Goal: Information Seeking & Learning: Learn about a topic

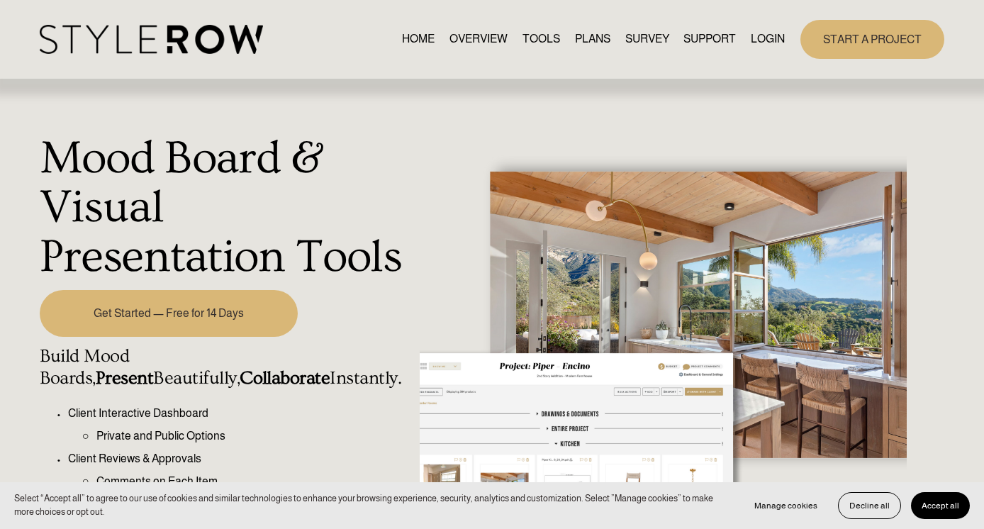
click at [530, 38] on link "TOOLS" at bounding box center [541, 39] width 38 height 19
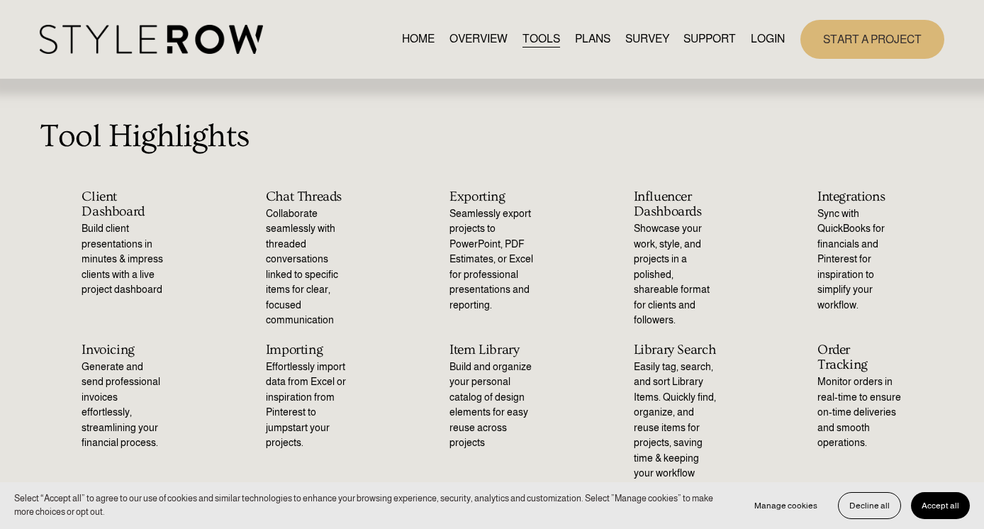
click at [591, 37] on link "PLANS" at bounding box center [592, 39] width 35 height 19
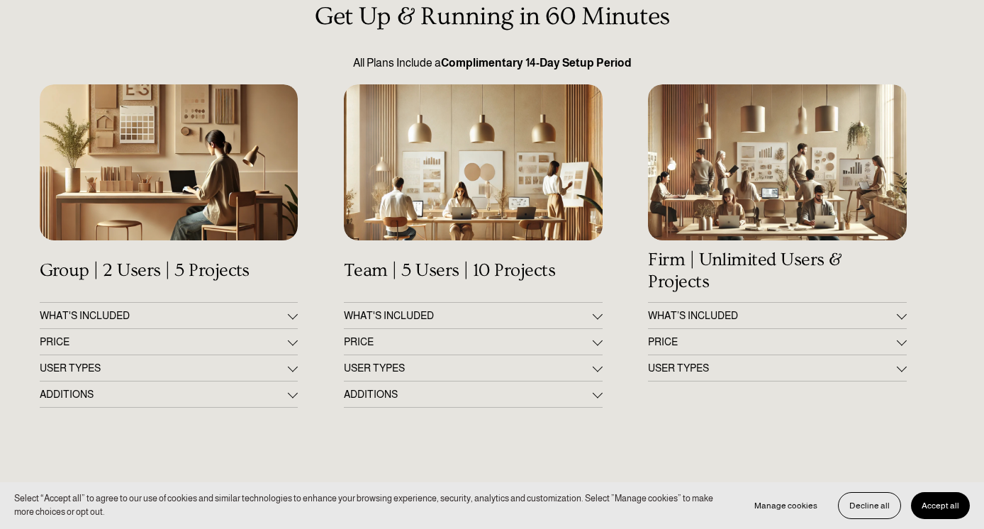
scroll to position [141, 0]
click at [205, 338] on span "PRICE" at bounding box center [164, 342] width 249 height 11
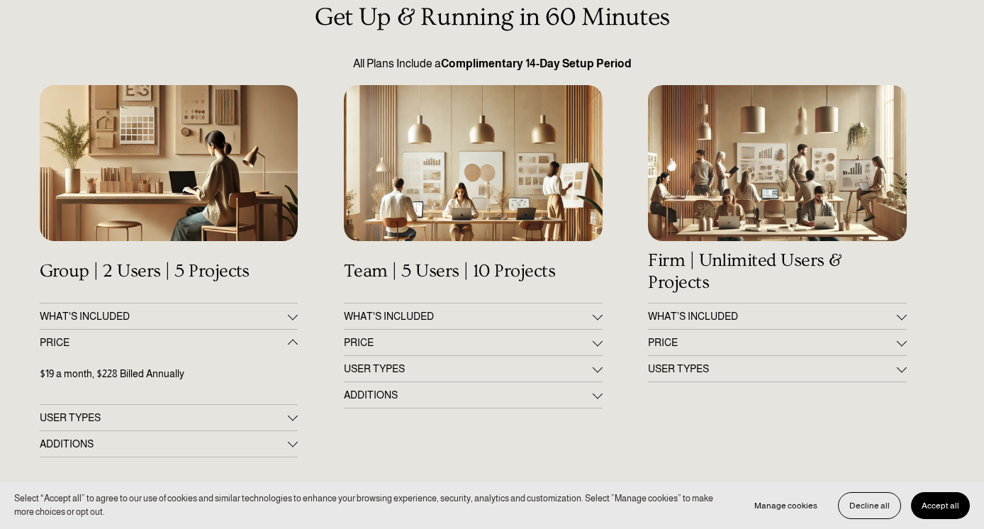
click at [205, 338] on span "PRICE" at bounding box center [164, 342] width 249 height 11
click at [212, 314] on span "WHAT'S INCLUDED" at bounding box center [164, 315] width 249 height 11
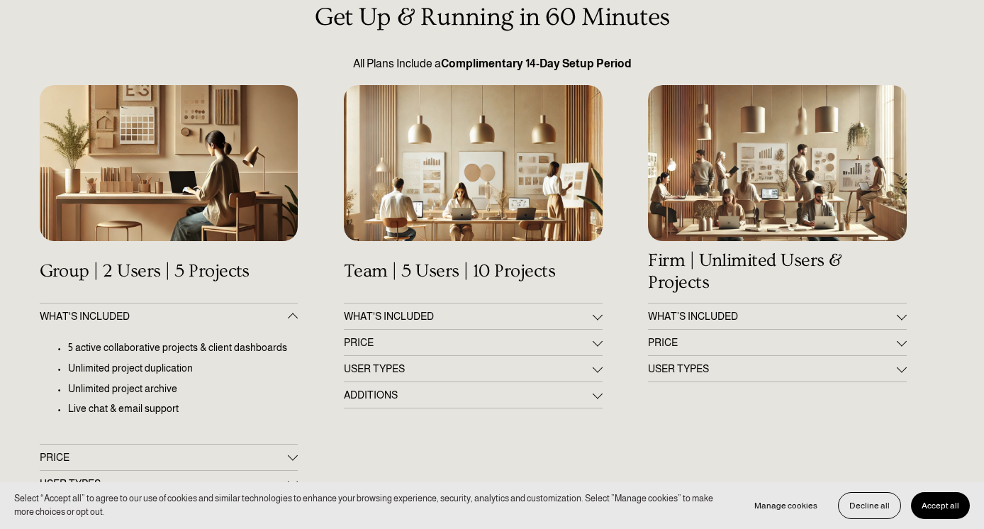
click at [269, 310] on button "WHAT'S INCLUDED" at bounding box center [169, 316] width 259 height 26
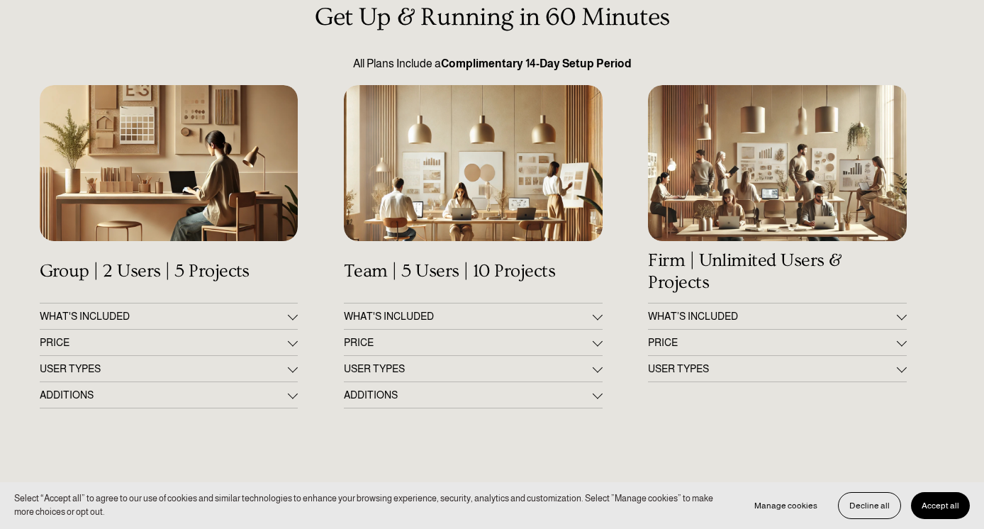
click at [825, 342] on span "PRICE" at bounding box center [772, 342] width 249 height 11
click at [826, 313] on span "WHAT’S INCLUDED" at bounding box center [772, 315] width 249 height 11
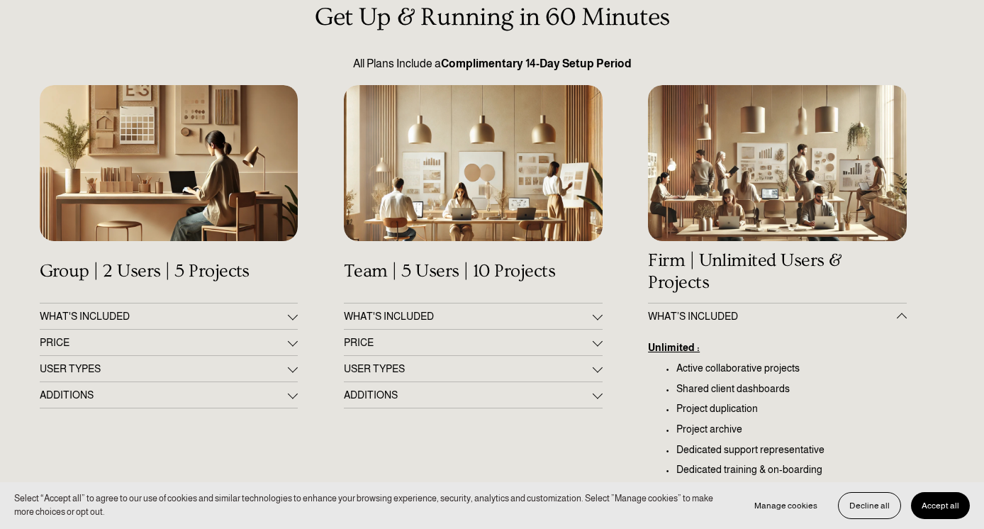
click at [826, 313] on span "WHAT’S INCLUDED" at bounding box center [772, 315] width 249 height 11
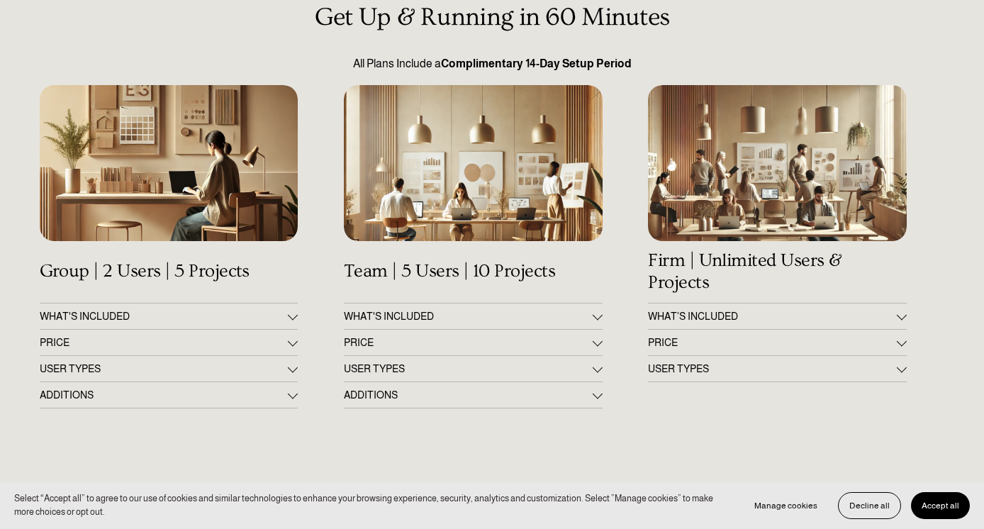
click at [554, 347] on span "PRICE" at bounding box center [468, 342] width 249 height 11
click at [554, 344] on span "PRICE" at bounding box center [468, 342] width 249 height 11
click at [554, 319] on span "WHAT'S INCLUDED" at bounding box center [468, 315] width 249 height 11
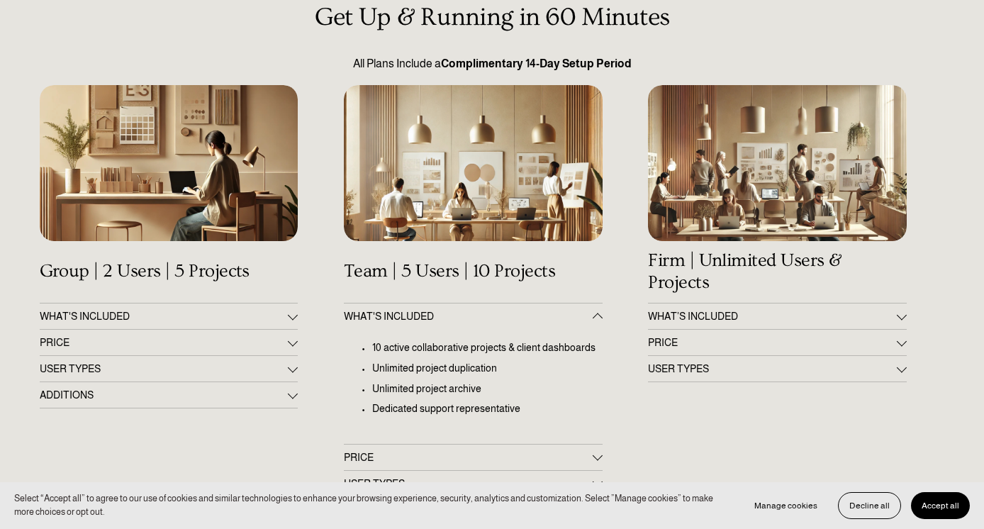
click at [554, 319] on span "WHAT'S INCLUDED" at bounding box center [468, 315] width 249 height 11
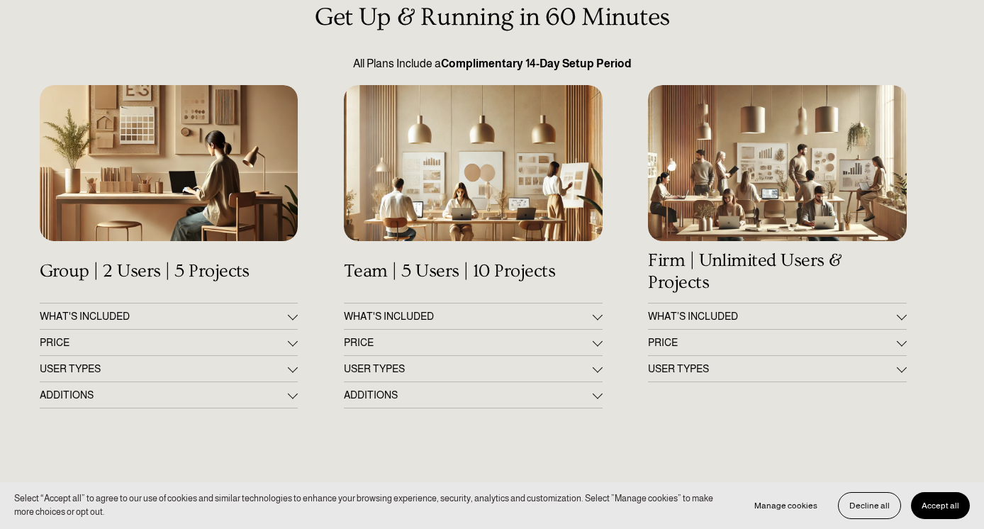
scroll to position [0, 0]
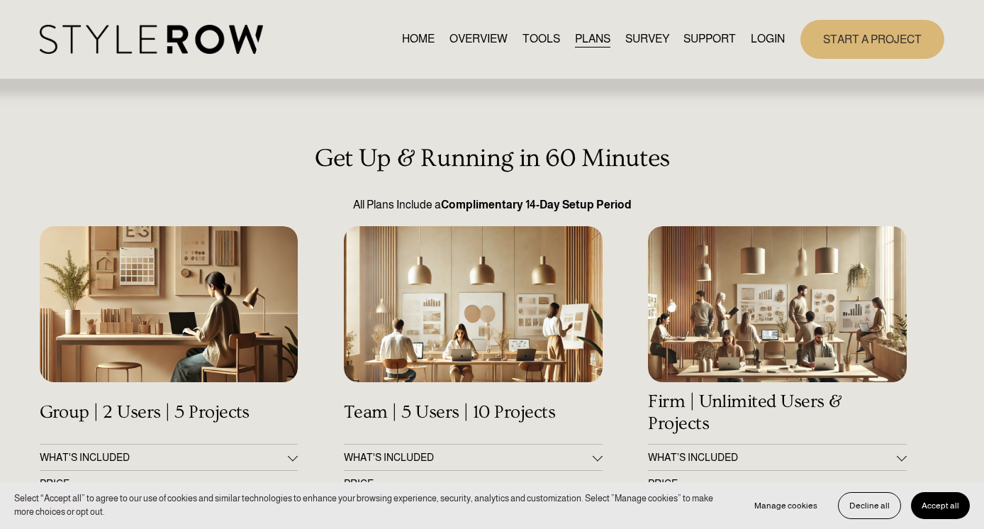
click at [650, 35] on link "SURVEY" at bounding box center [647, 39] width 44 height 19
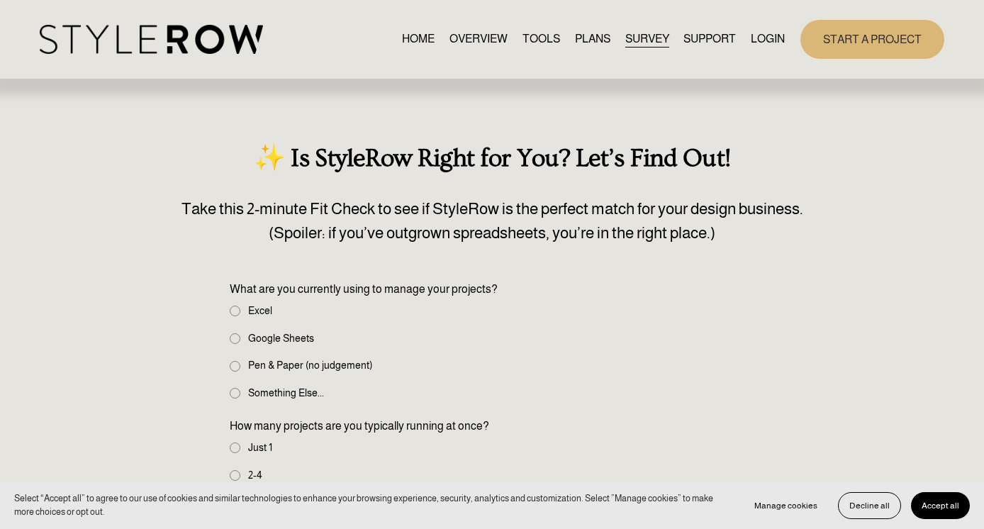
click at [0, 0] on span "FEATURED STYLEBOARD" at bounding box center [0, 0] width 0 height 0
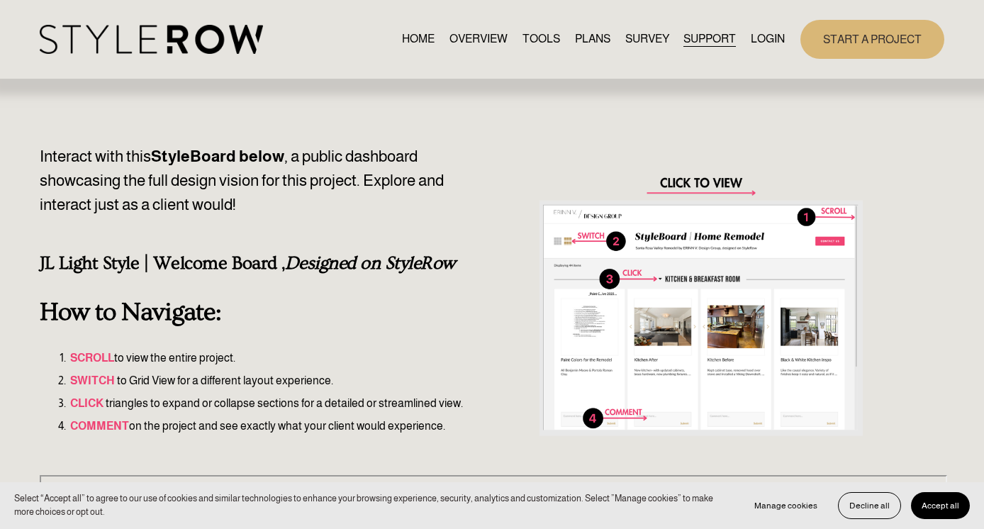
click at [529, 37] on link "TOOLS" at bounding box center [541, 39] width 38 height 19
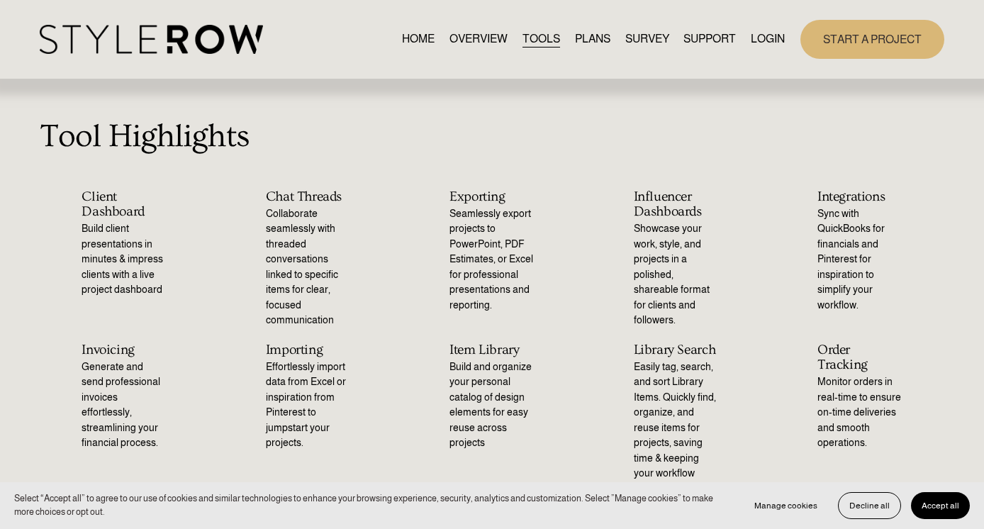
click at [407, 33] on link "HOME" at bounding box center [418, 39] width 33 height 19
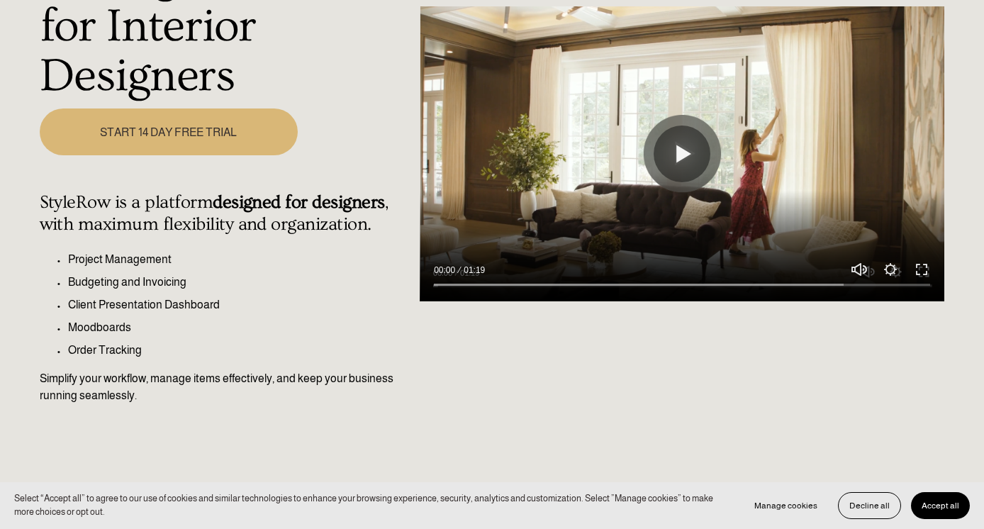
scroll to position [230, 0]
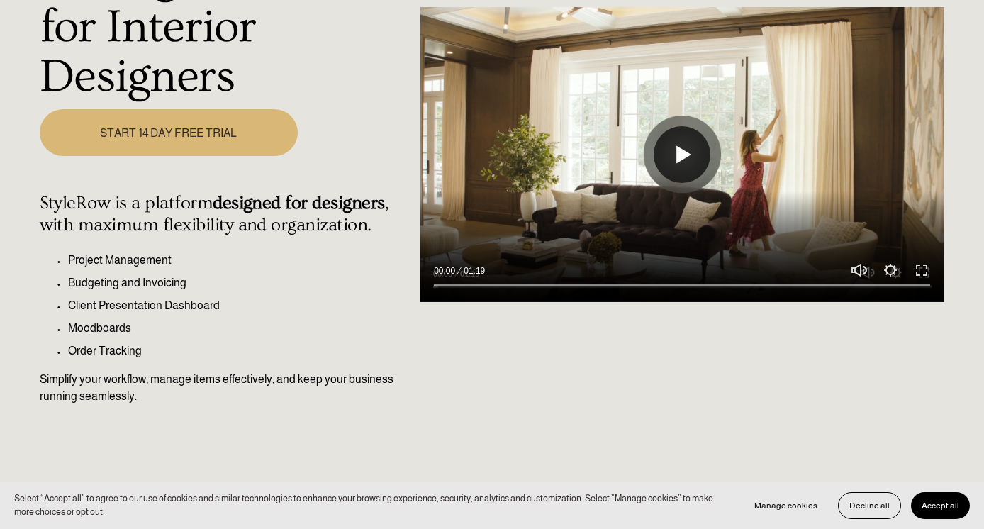
click at [680, 147] on button "Play" at bounding box center [681, 154] width 57 height 57
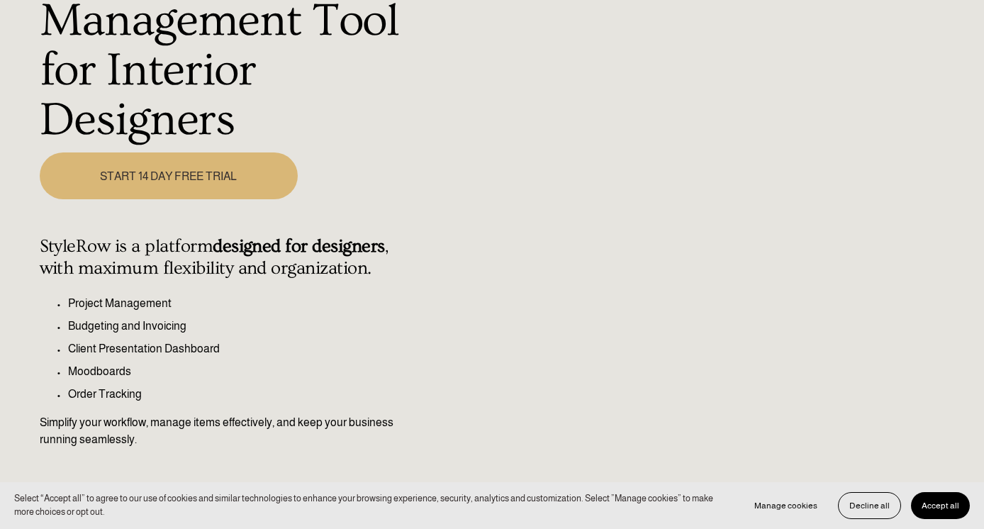
scroll to position [189, 0]
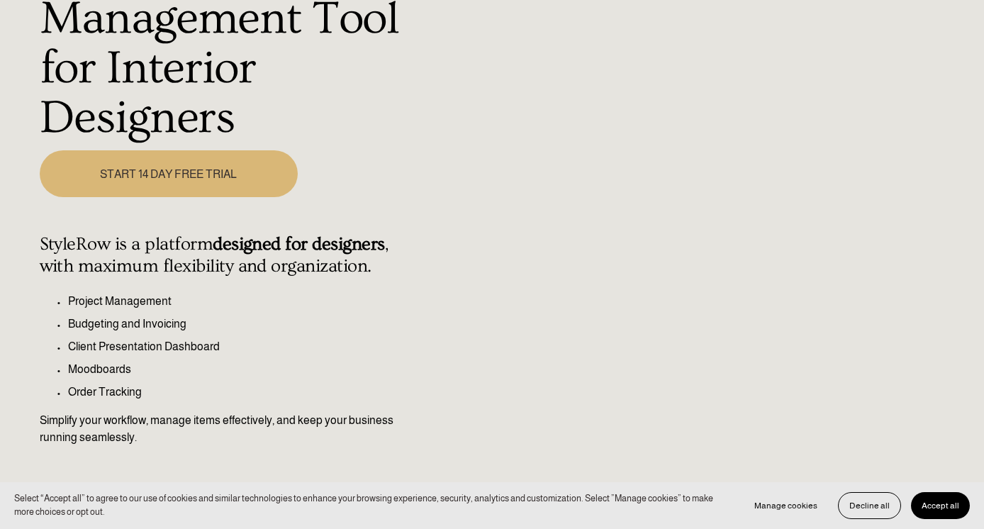
type input "42.13"
